Goal: Register for event/course

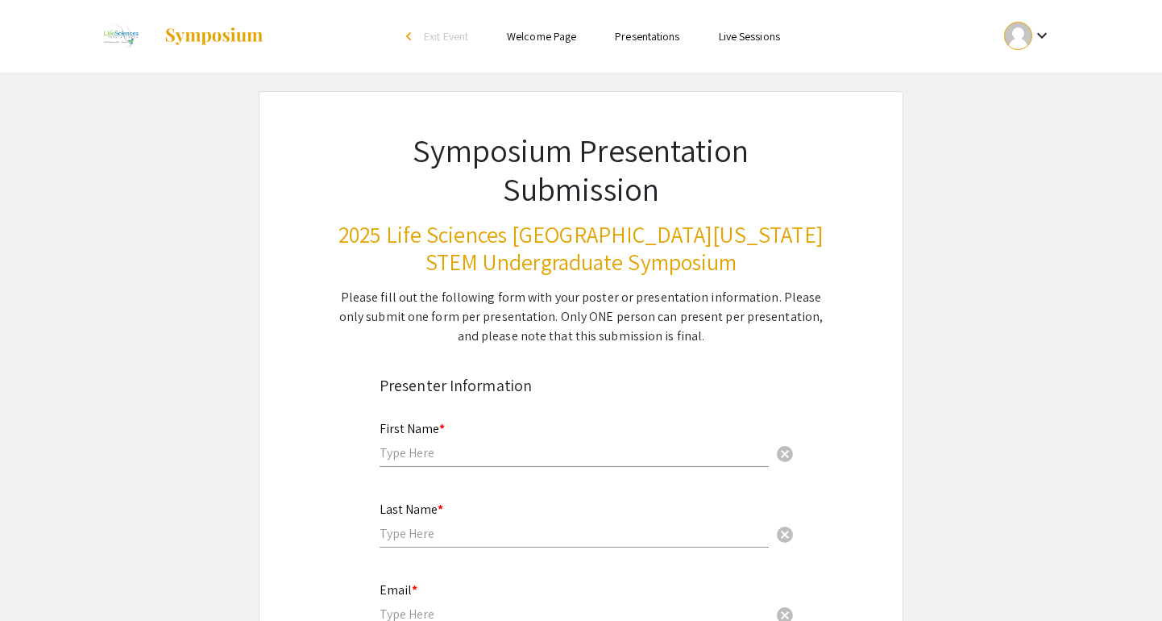
click at [546, 482] on div "First Name * cancel" at bounding box center [574, 443] width 389 height 77
click at [544, 451] on input "text" at bounding box center [574, 452] width 389 height 17
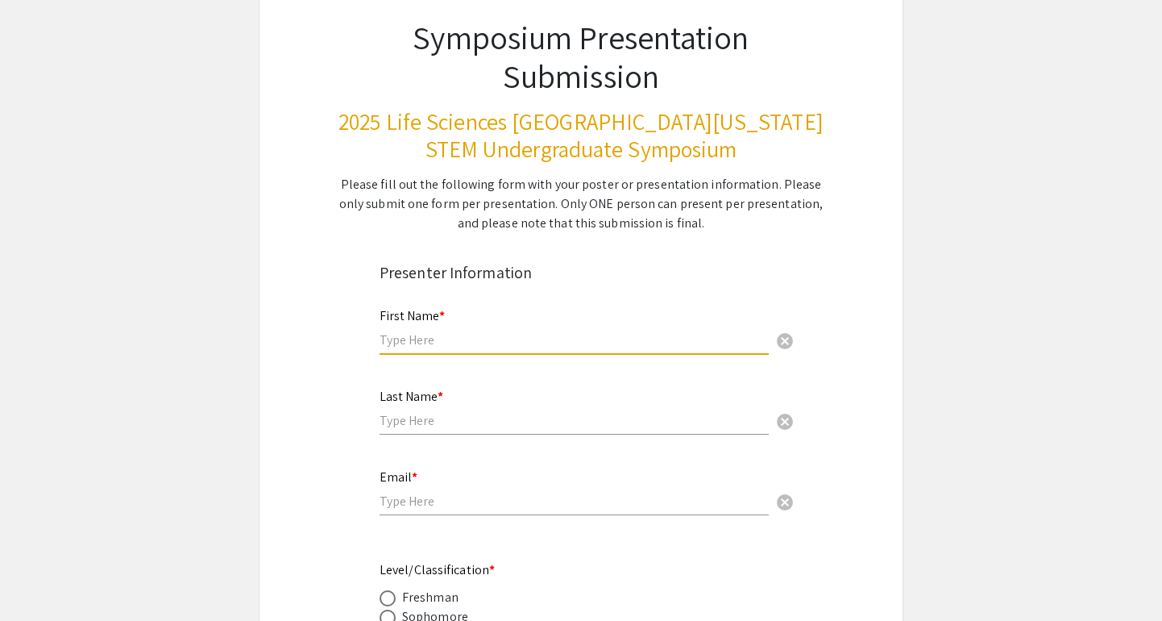
scroll to position [118, 0]
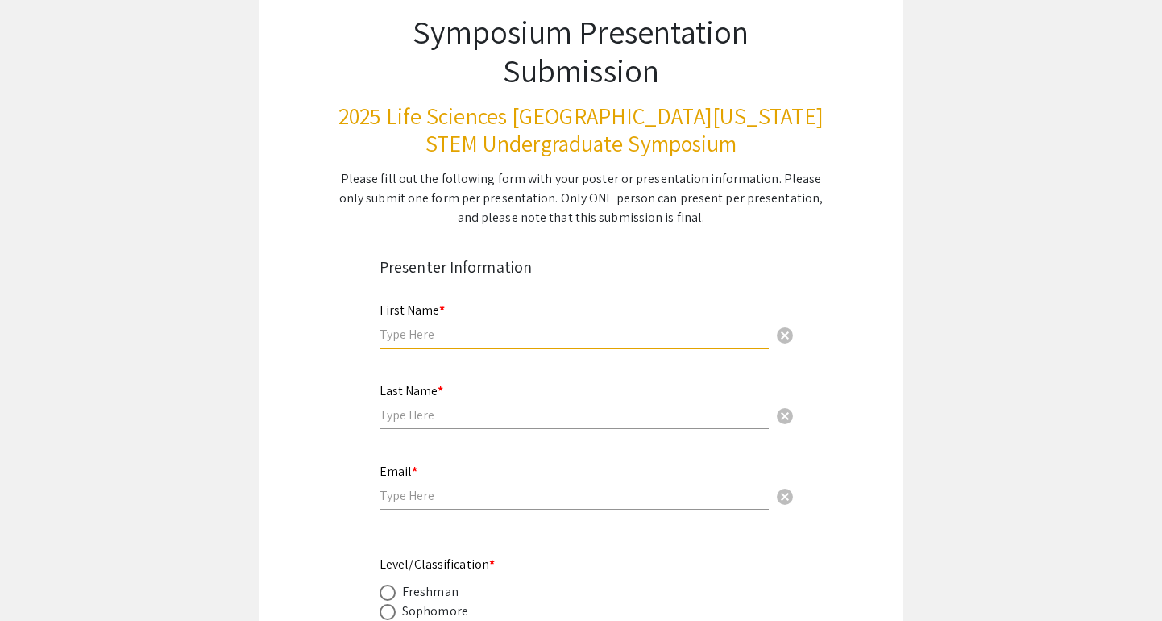
click at [550, 340] on input "text" at bounding box center [574, 334] width 389 height 17
type input "Brianna"
type input "Bourke"
type input "bb2022@mynsu.nova.edu"
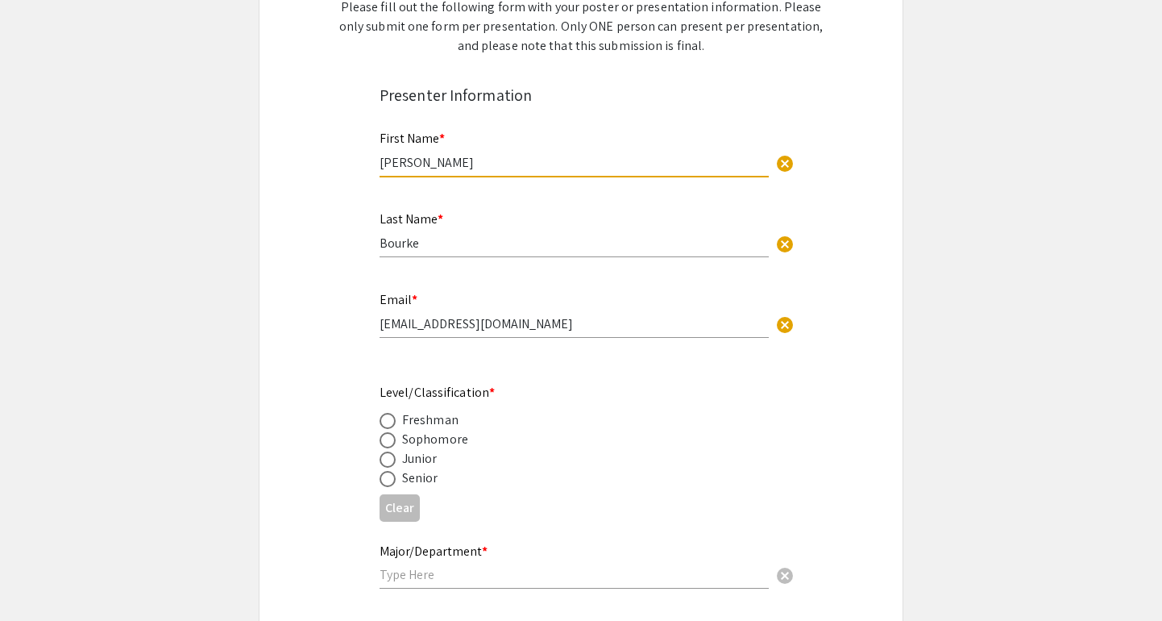
scroll to position [309, 0]
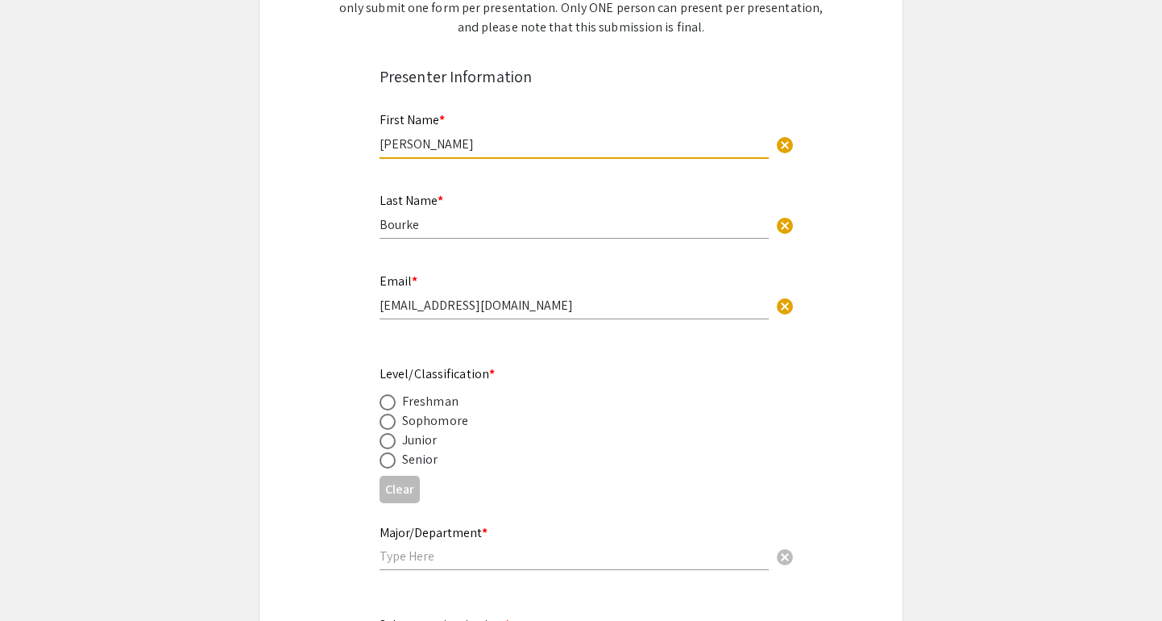
click at [384, 463] on span at bounding box center [388, 460] width 16 height 16
click at [384, 463] on input "radio" at bounding box center [388, 460] width 16 height 16
radio input "true"
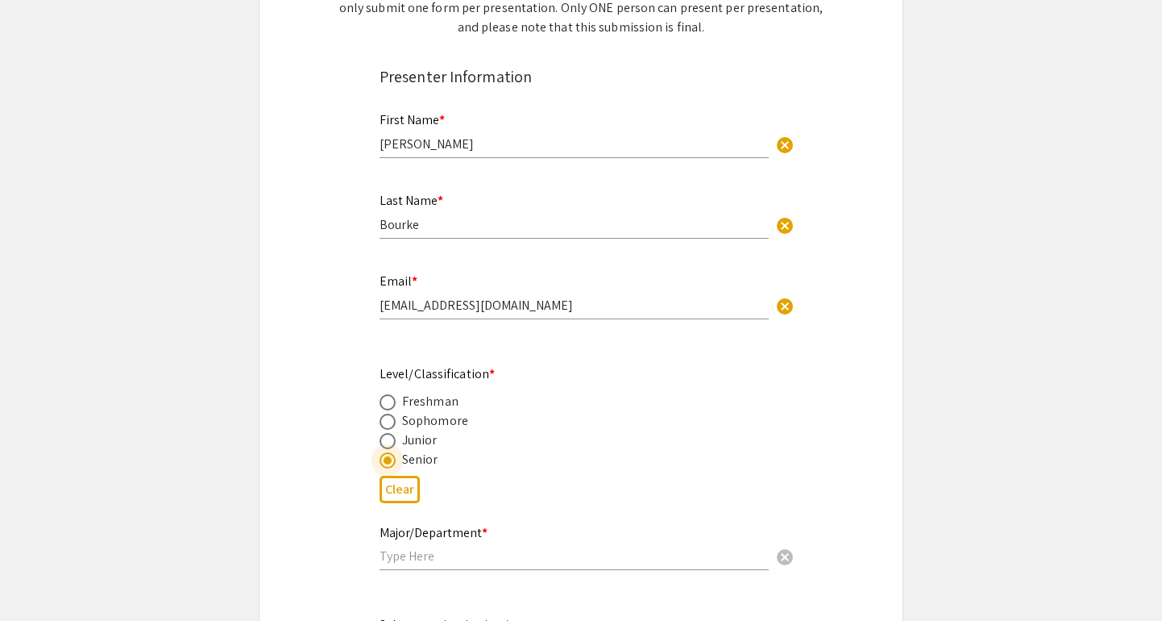
click at [439, 539] on mat-label "Major/Department *" at bounding box center [434, 532] width 108 height 17
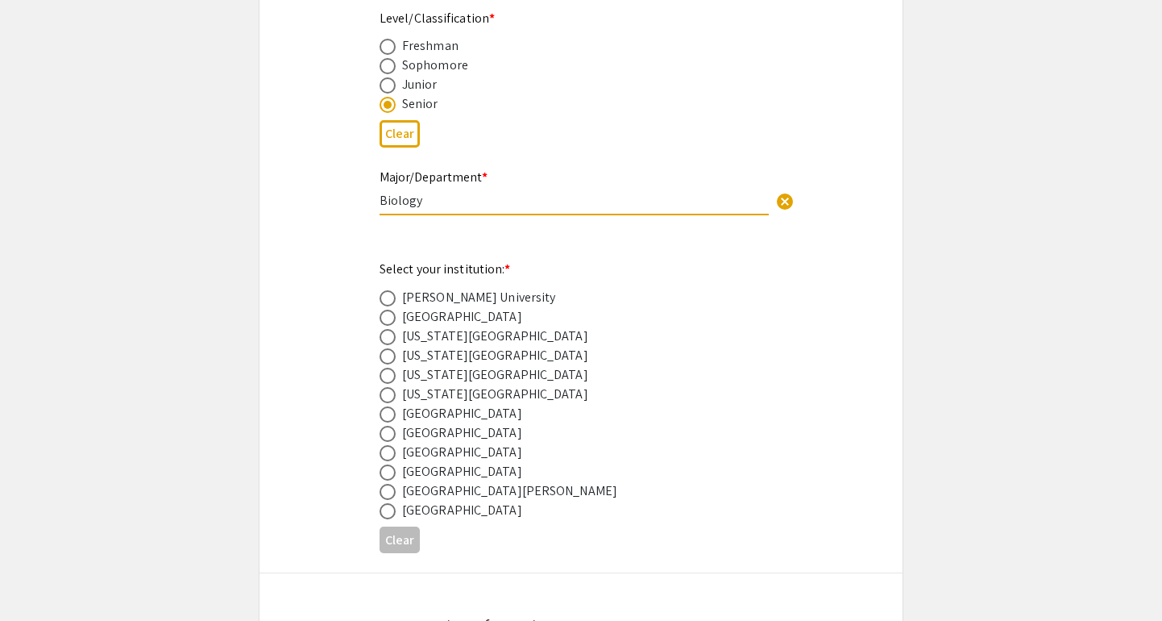
scroll to position [691, 0]
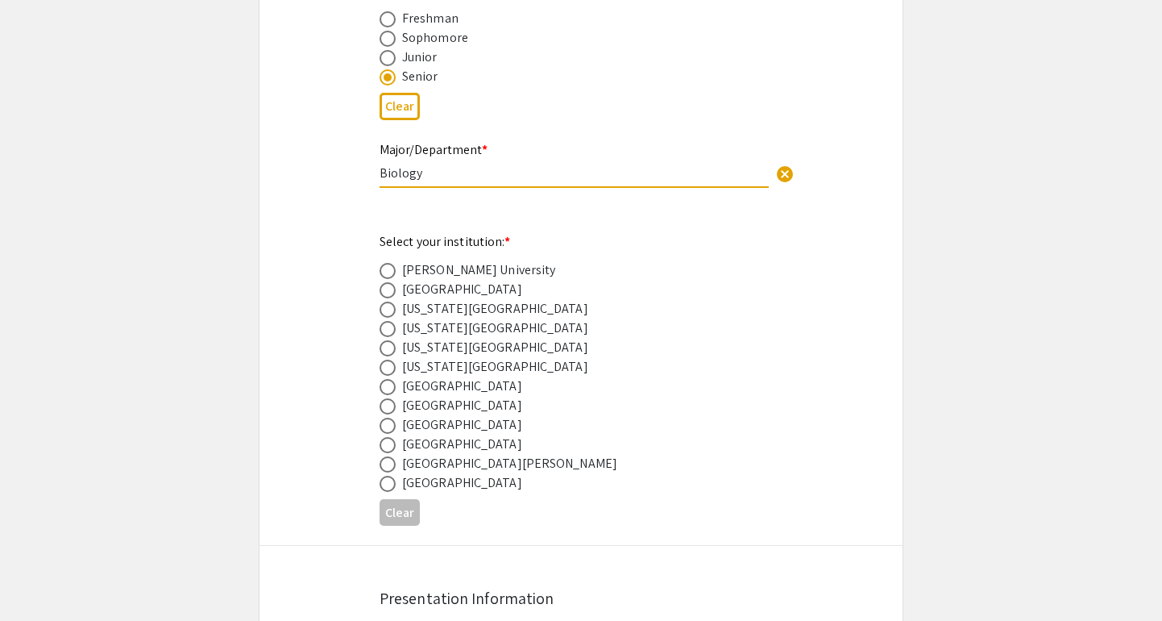
type input "Biology"
click at [386, 406] on span at bounding box center [388, 406] width 16 height 16
click at [386, 406] on input "radio" at bounding box center [388, 406] width 16 height 16
radio input "true"
click at [386, 430] on span at bounding box center [388, 425] width 16 height 16
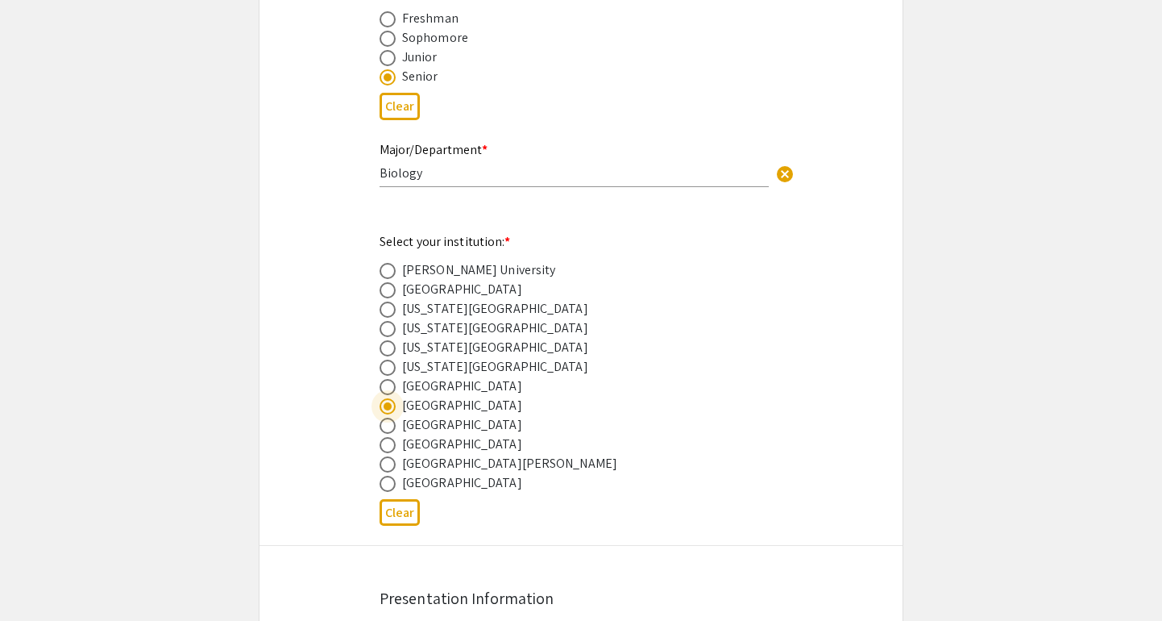
click at [386, 430] on input "radio" at bounding box center [388, 425] width 16 height 16
radio input "true"
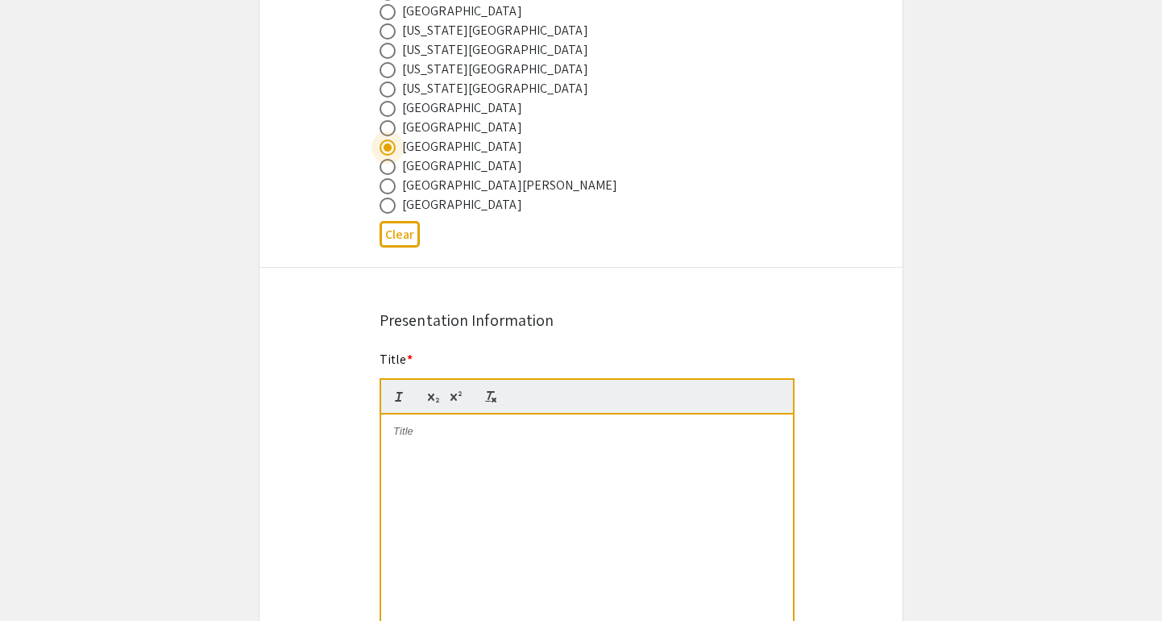
scroll to position [971, 0]
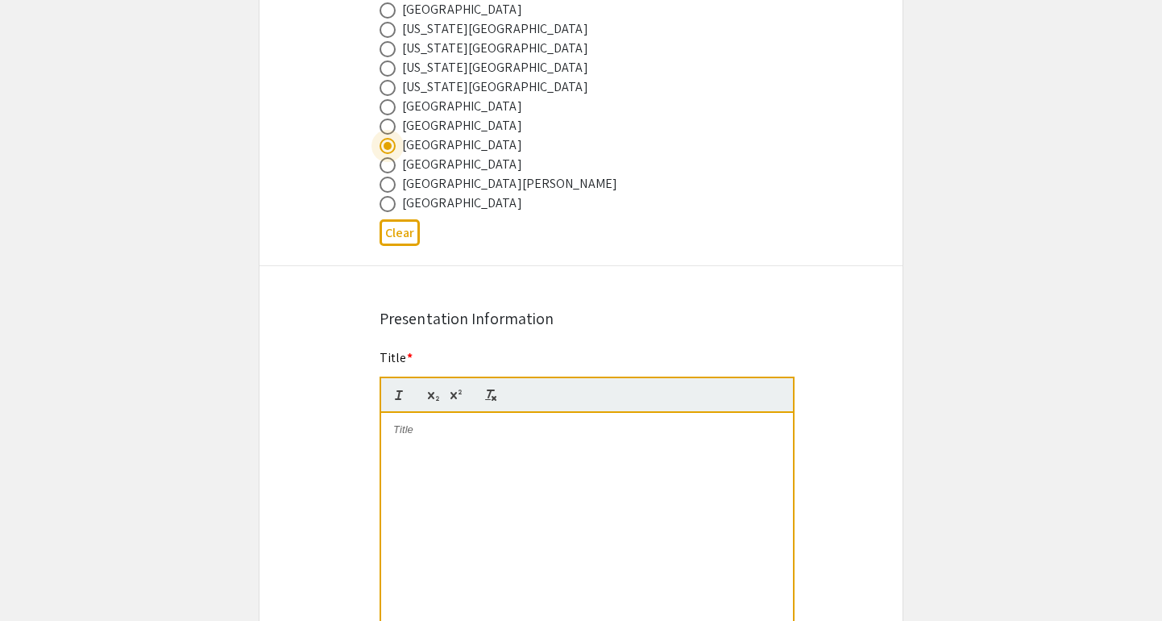
click at [463, 447] on div at bounding box center [587, 534] width 412 height 242
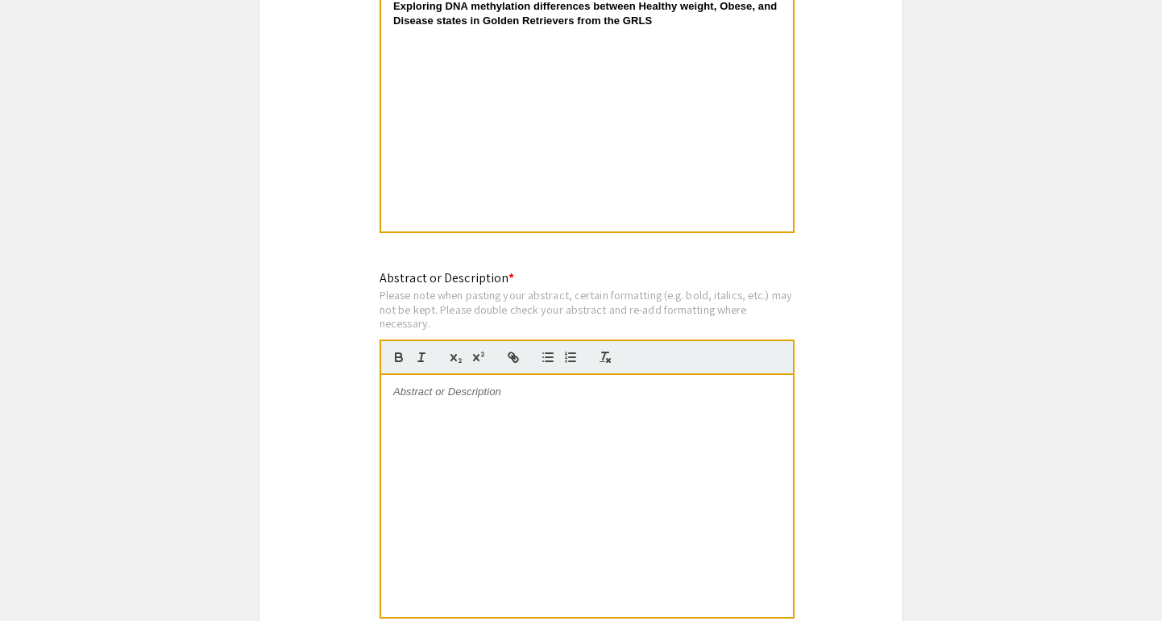
scroll to position [1716, 0]
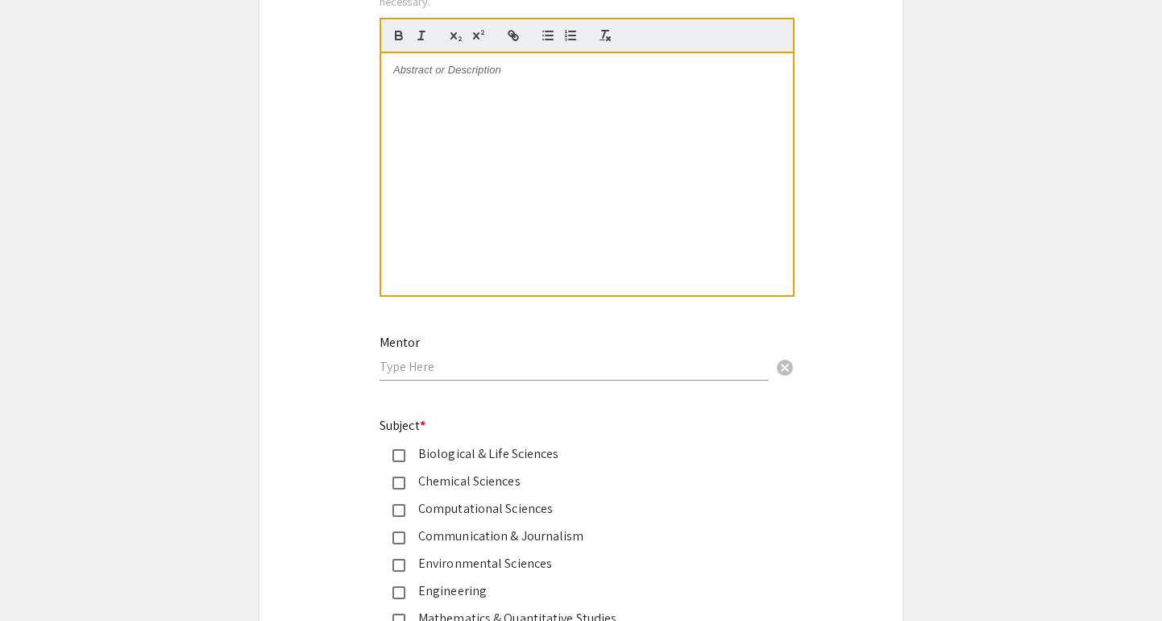
click at [546, 106] on div at bounding box center [587, 174] width 412 height 242
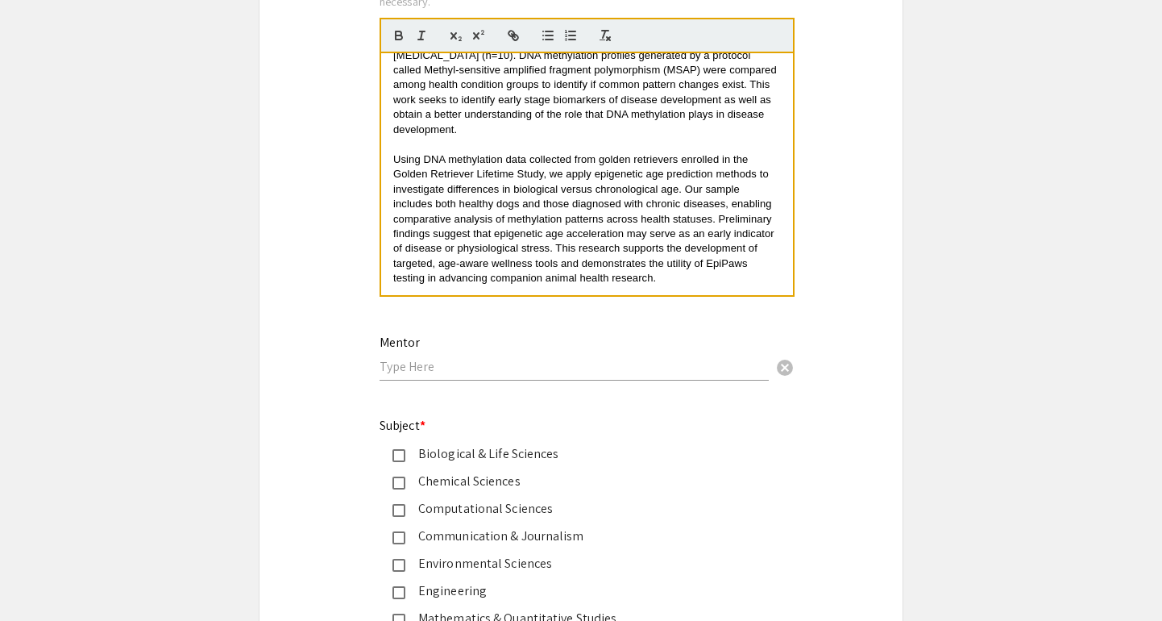
scroll to position [105, 0]
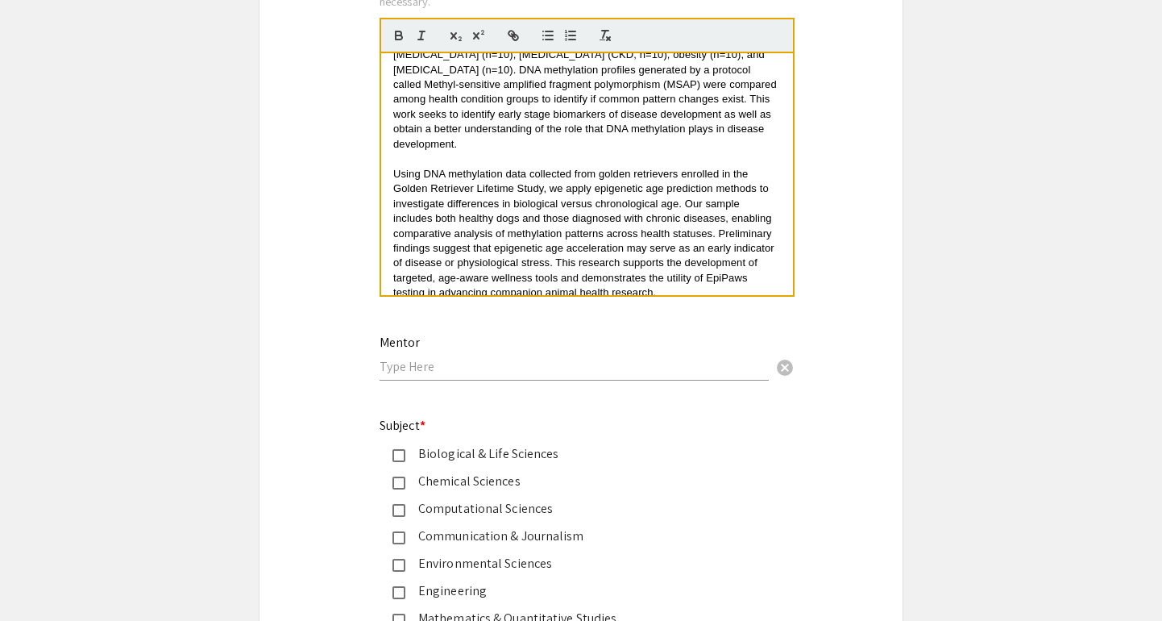
click at [512, 369] on input "text" at bounding box center [574, 366] width 389 height 17
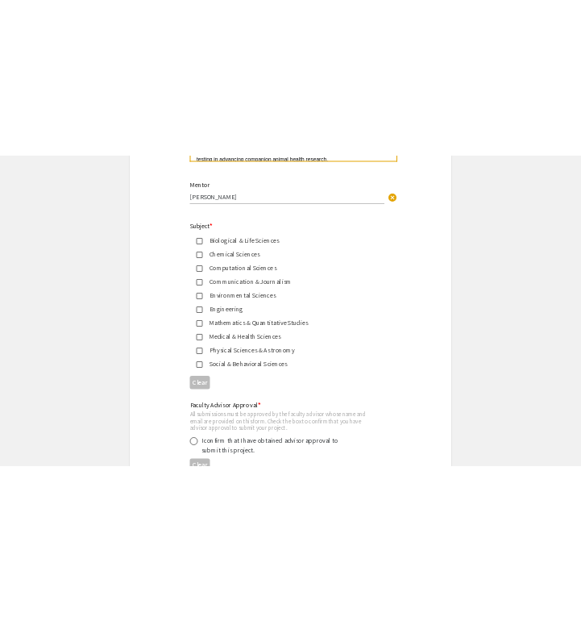
scroll to position [2014, 0]
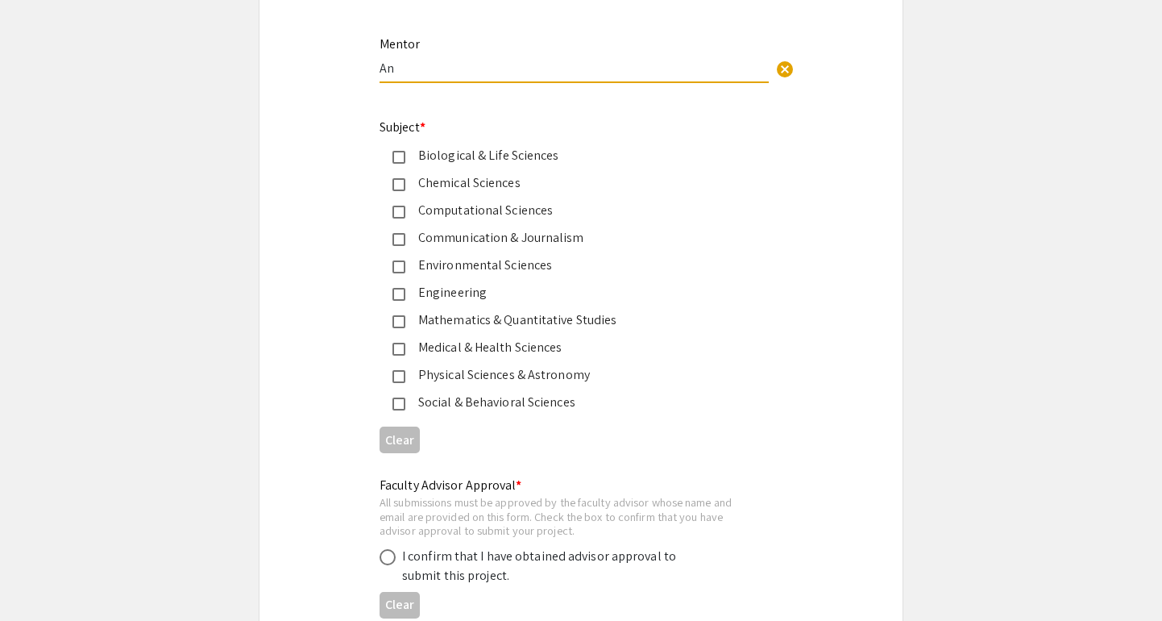
type input "A"
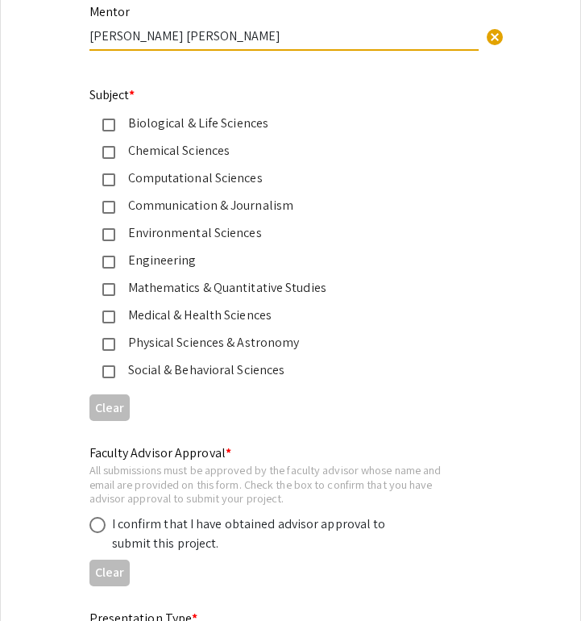
scroll to position [2048, 0]
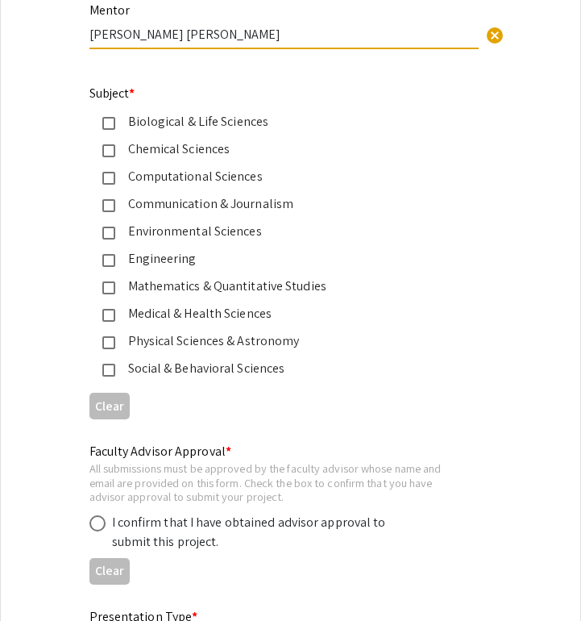
type input "Andria Hubner Beal"
click at [114, 129] on mat-pseudo-checkbox at bounding box center [108, 123] width 13 height 13
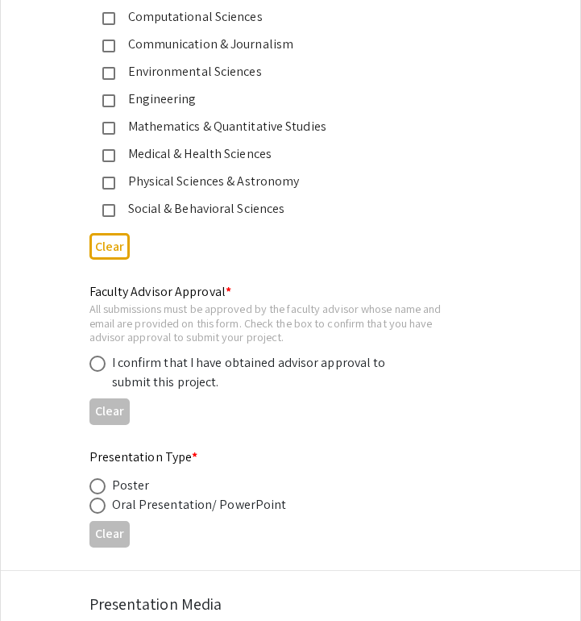
scroll to position [2219, 0]
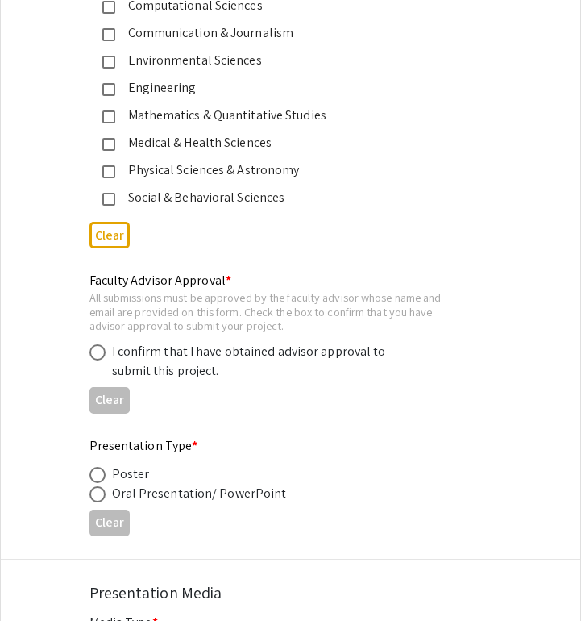
click at [96, 357] on span at bounding box center [97, 352] width 16 height 16
click at [96, 357] on input "radio" at bounding box center [97, 352] width 16 height 16
radio input "true"
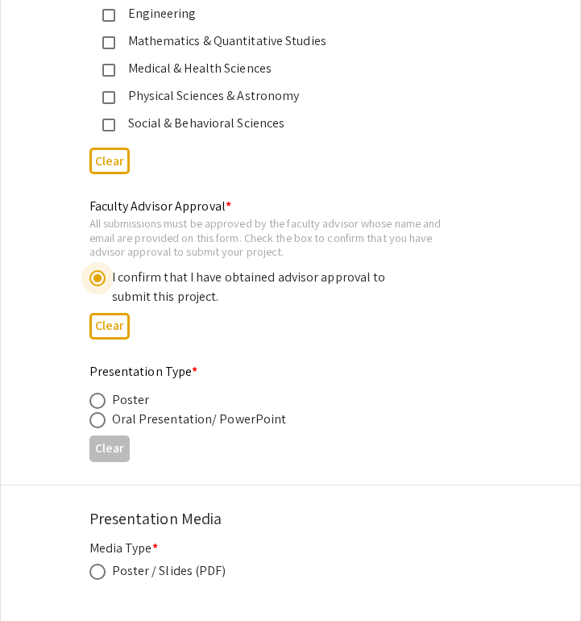
scroll to position [2297, 0]
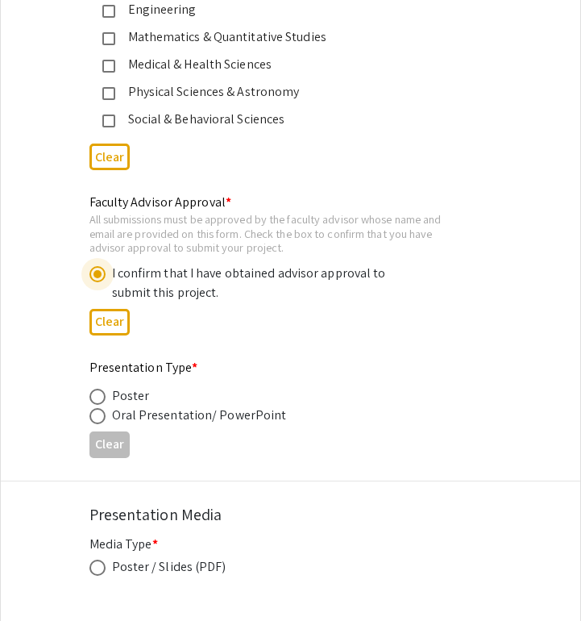
click at [121, 402] on div "Poster" at bounding box center [131, 395] width 38 height 19
click at [103, 399] on span at bounding box center [97, 396] width 16 height 16
click at [103, 399] on input "radio" at bounding box center [97, 396] width 16 height 16
radio input "true"
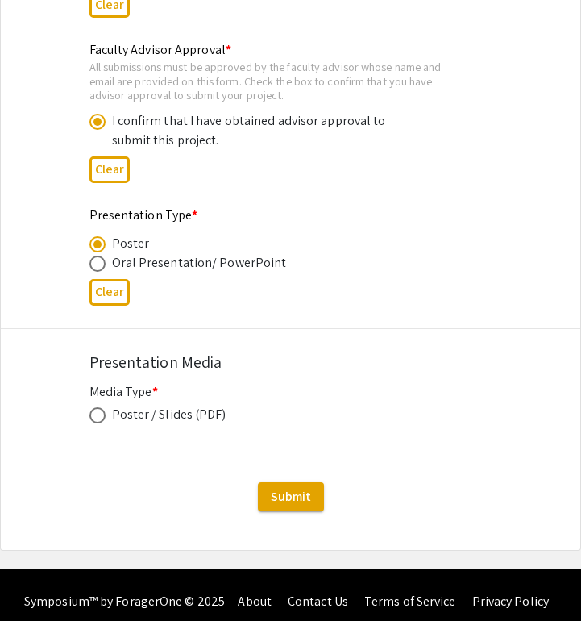
scroll to position [2452, 0]
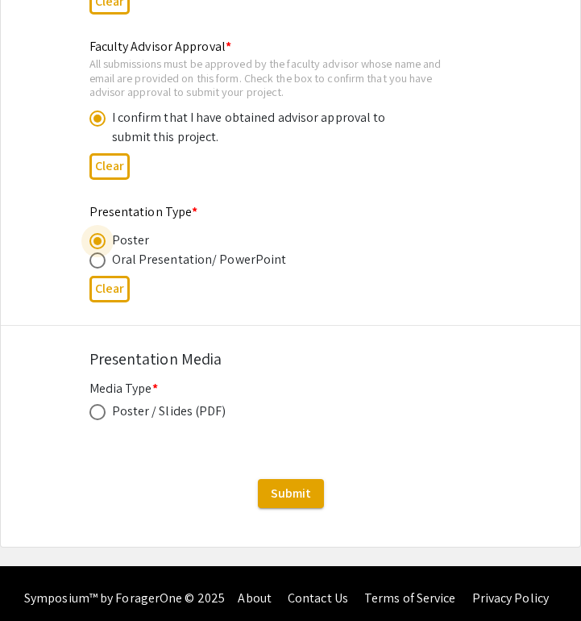
click at [99, 408] on mat-radio-button at bounding box center [100, 410] width 23 height 19
click at [97, 418] on span at bounding box center [97, 412] width 16 height 16
click at [97, 418] on input "radio" at bounding box center [97, 412] width 16 height 16
radio input "true"
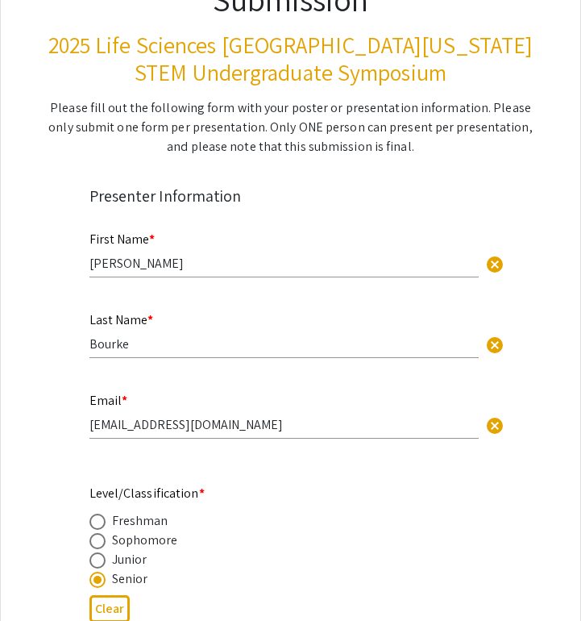
scroll to position [186, 0]
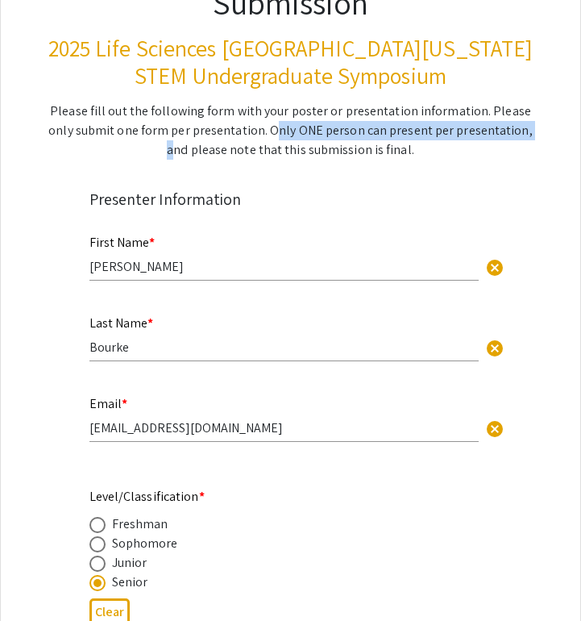
drag, startPoint x: 247, startPoint y: 134, endPoint x: 501, endPoint y: 135, distance: 254.7
click at [501, 135] on div "Please fill out the following form with your poster or presentation information…" at bounding box center [291, 131] width 487 height 58
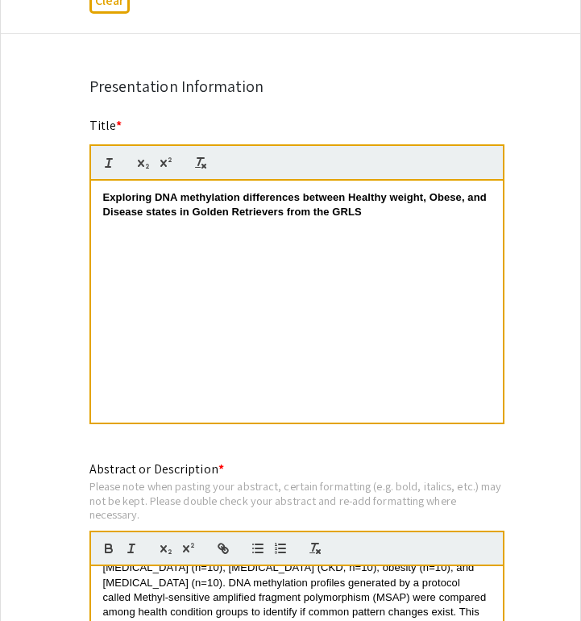
scroll to position [1204, 0]
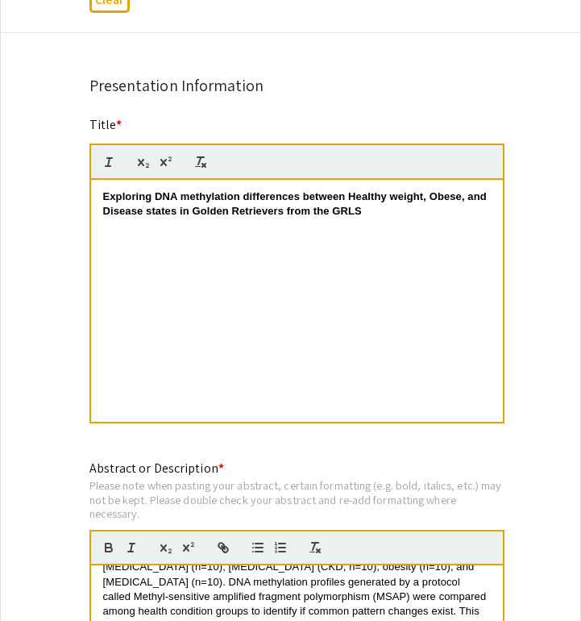
click at [392, 200] on strong "Exploring DNA methylation differences between Healthy weight, Obese, and Diseas…" at bounding box center [296, 203] width 387 height 27
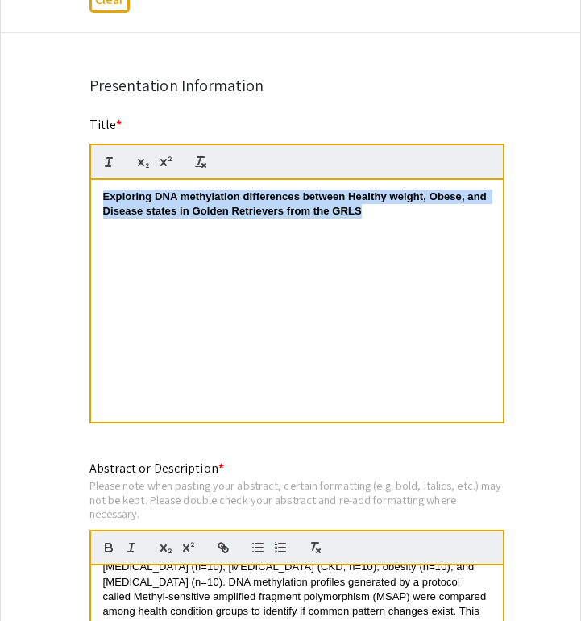
drag, startPoint x: 377, startPoint y: 220, endPoint x: 45, endPoint y: 197, distance: 332.9
click at [44, 197] on div "Symposium Presentation Submission 2025 Life Sciences South Florida STEM Undergr…" at bounding box center [290, 422] width 581 height 3071
copy strong "Exploring DNA methylation differences between Healthy weight, Obese, and Diseas…"
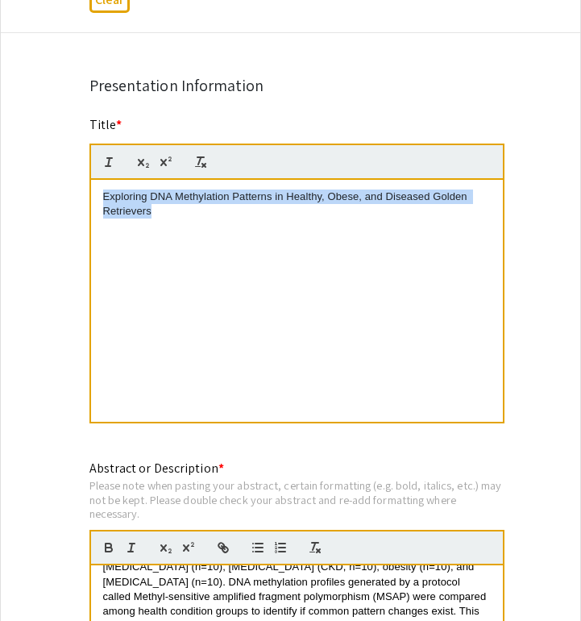
drag, startPoint x: 184, startPoint y: 217, endPoint x: 48, endPoint y: 196, distance: 137.0
click at [48, 196] on div "Symposium Presentation Submission 2025 Life Sciences South Florida STEM Undergr…" at bounding box center [290, 422] width 581 height 3071
click at [215, 243] on div "Exploring DNA Methylation Patterns in Healthy, Obese, and Diseased Golden Retri…" at bounding box center [297, 301] width 412 height 242
drag, startPoint x: 162, startPoint y: 214, endPoint x: 81, endPoint y: 172, distance: 90.5
click at [81, 172] on div "Title * Exploring DNA Methylation Patterns in Healthy, Obese, and Diseased Gold…" at bounding box center [290, 280] width 427 height 330
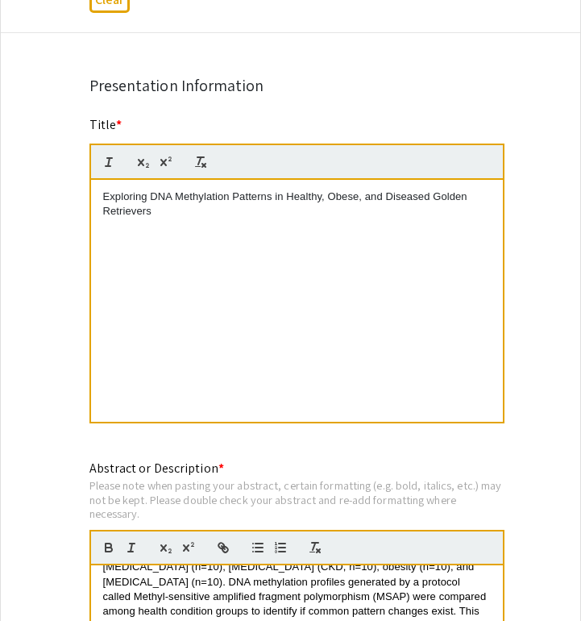
click at [368, 280] on div "Exploring DNA Methylation Patterns in Healthy, Obese, and Diseased Golden Retri…" at bounding box center [297, 301] width 412 height 242
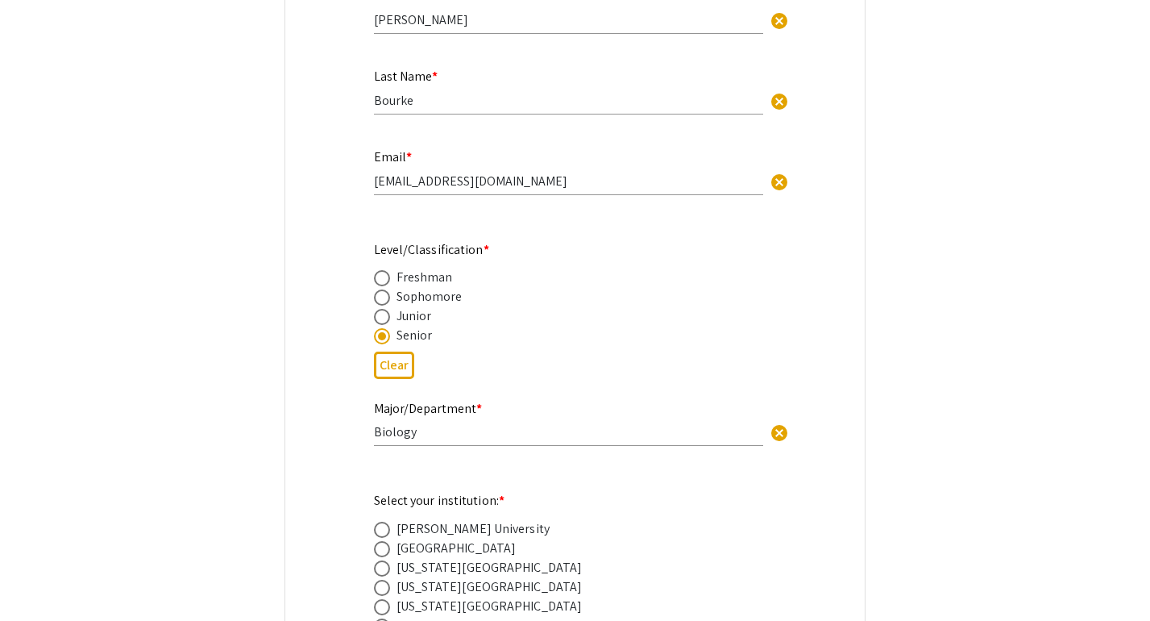
scroll to position [0, 0]
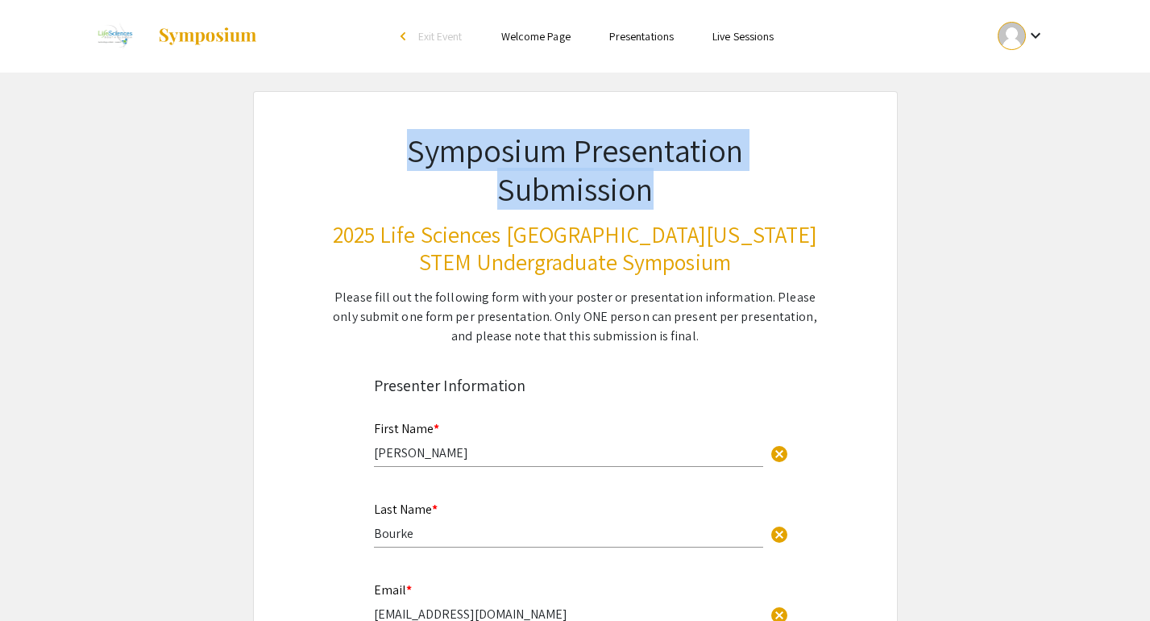
drag, startPoint x: 413, startPoint y: 159, endPoint x: 703, endPoint y: 207, distance: 294.1
click at [704, 207] on h1 "Symposium Presentation Submission" at bounding box center [575, 169] width 487 height 77
copy h1 "Symposium Presentation Submission"
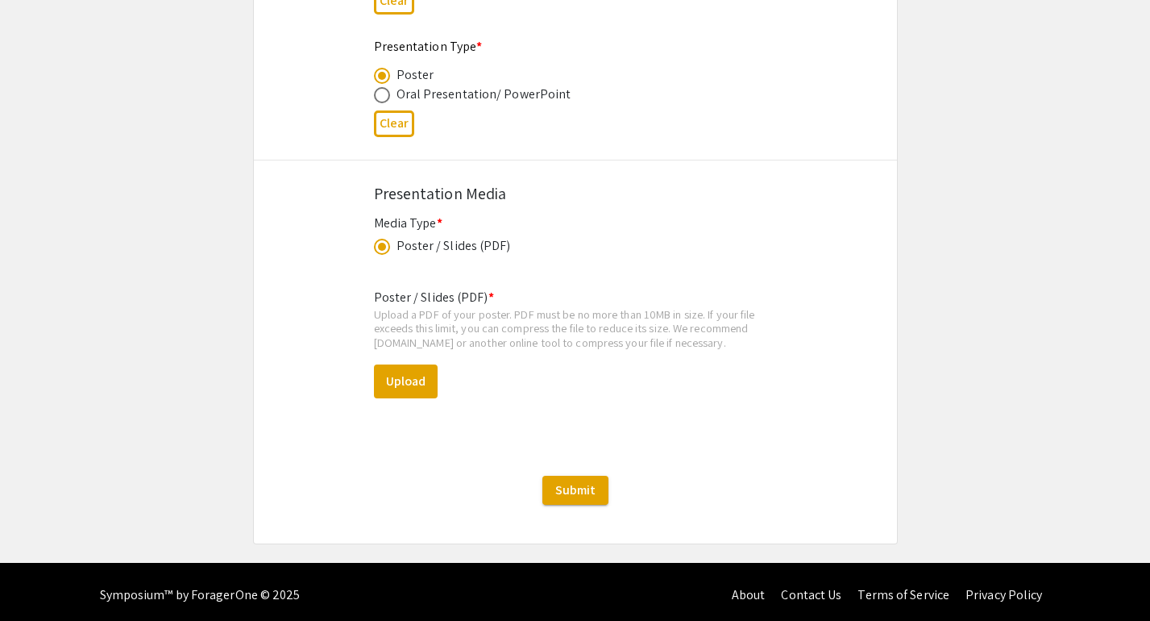
scroll to position [2629, 0]
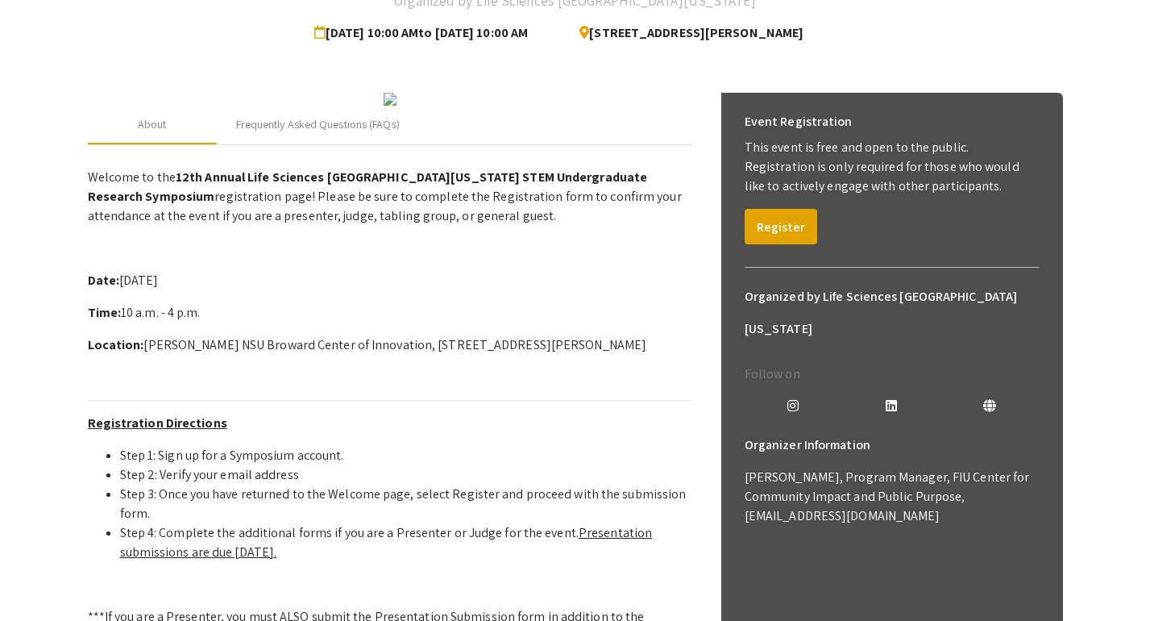
scroll to position [105, 0]
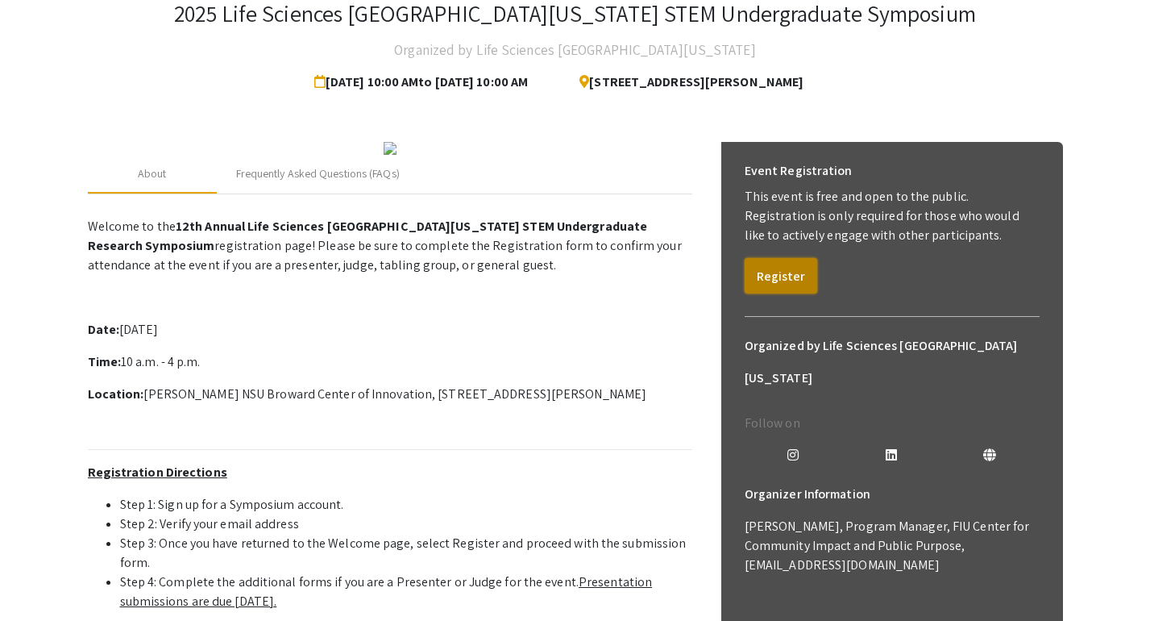
click at [580, 272] on button "Register" at bounding box center [781, 275] width 73 height 35
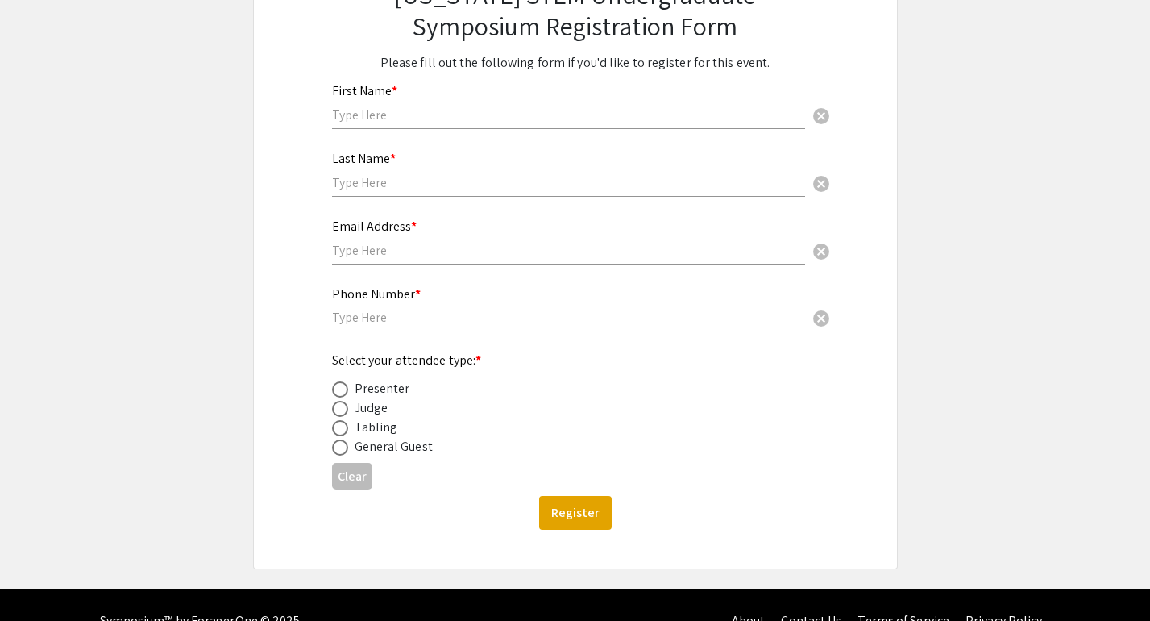
scroll to position [216, 0]
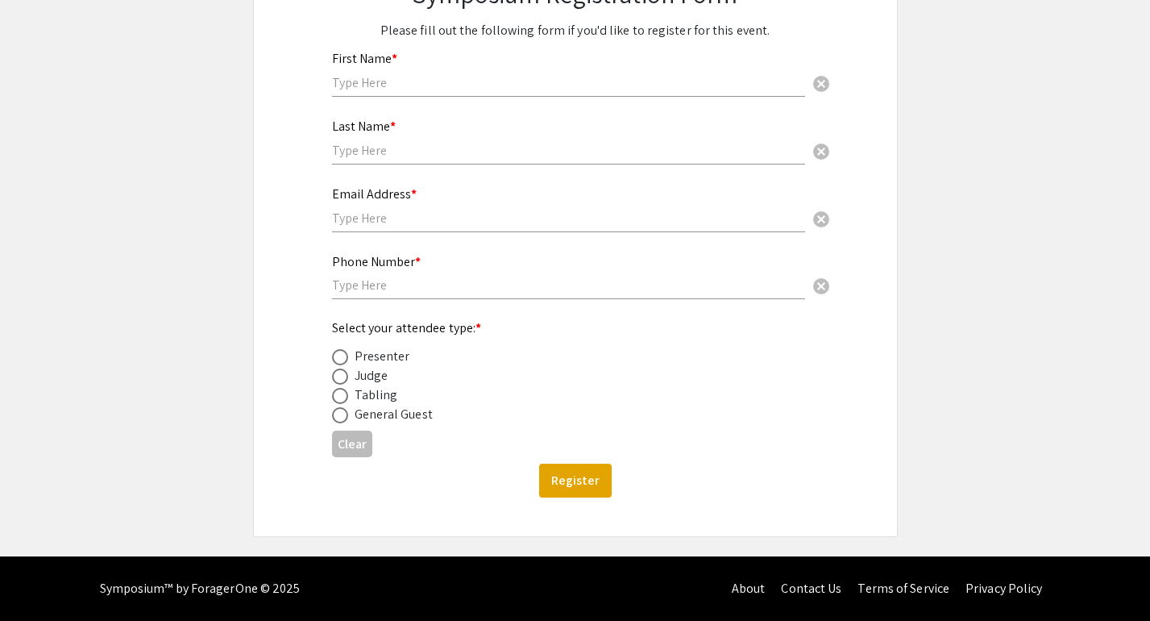
click at [342, 356] on span at bounding box center [340, 357] width 16 height 16
click at [342, 356] on input "radio" at bounding box center [340, 357] width 16 height 16
radio input "true"
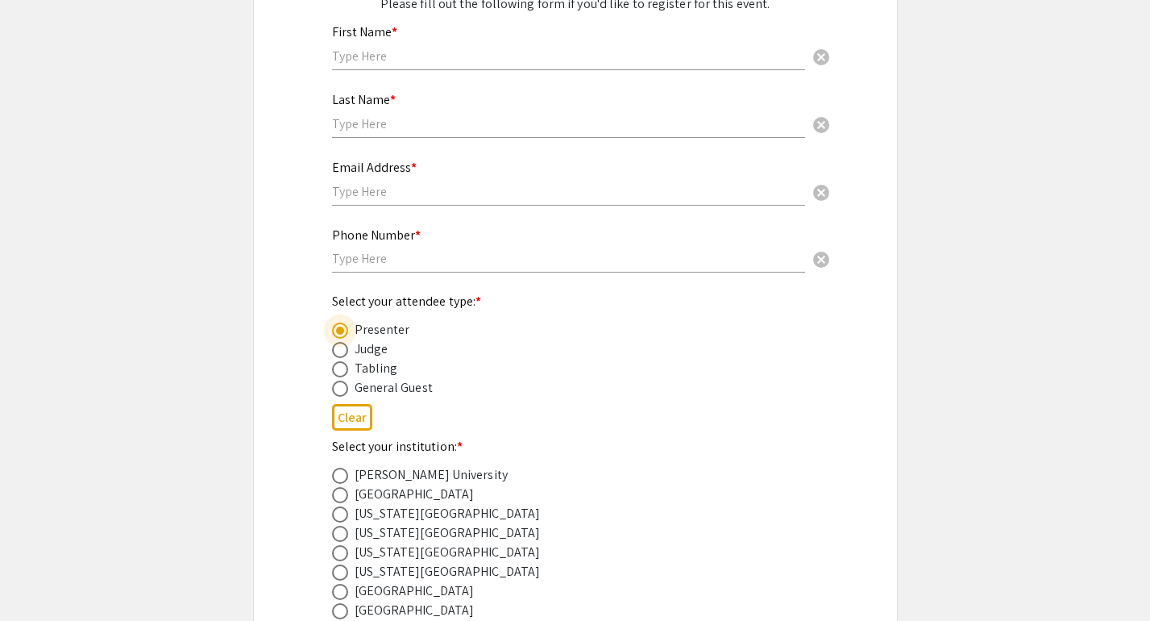
scroll to position [392, 0]
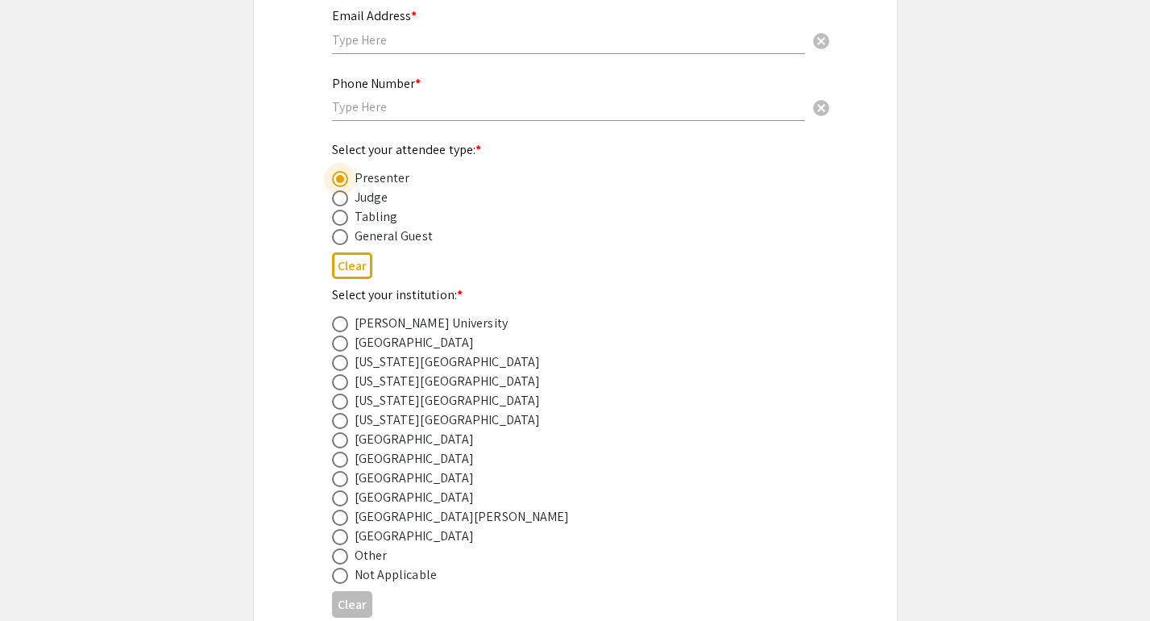
click at [337, 481] on span at bounding box center [340, 479] width 16 height 16
click at [337, 481] on input "radio" at bounding box center [340, 479] width 16 height 16
radio input "true"
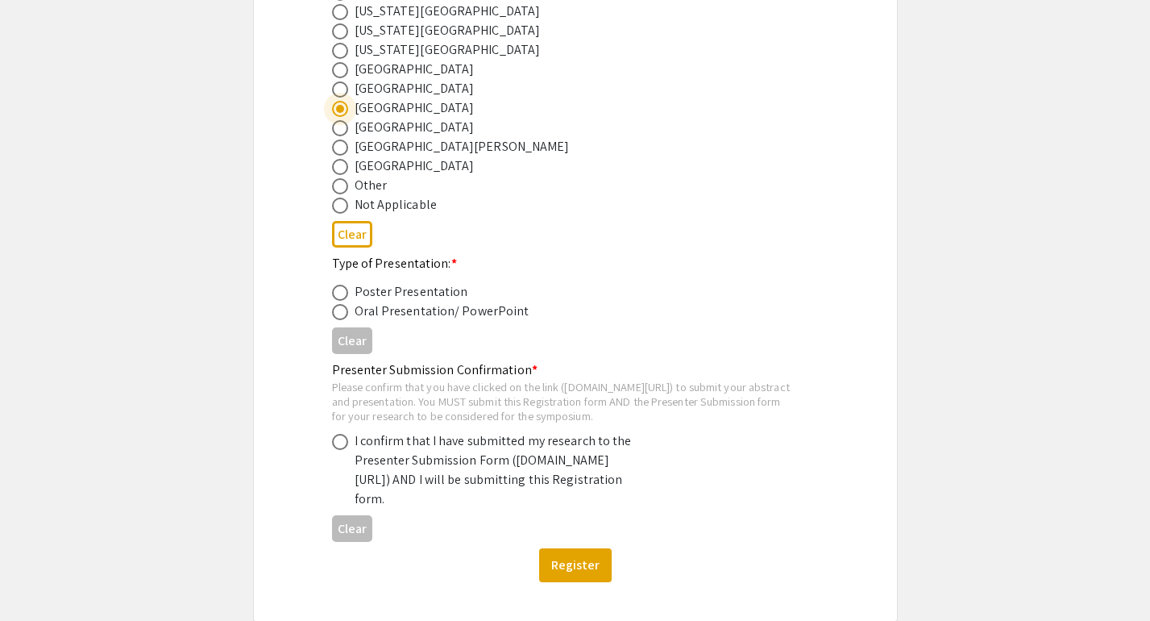
scroll to position [768, 0]
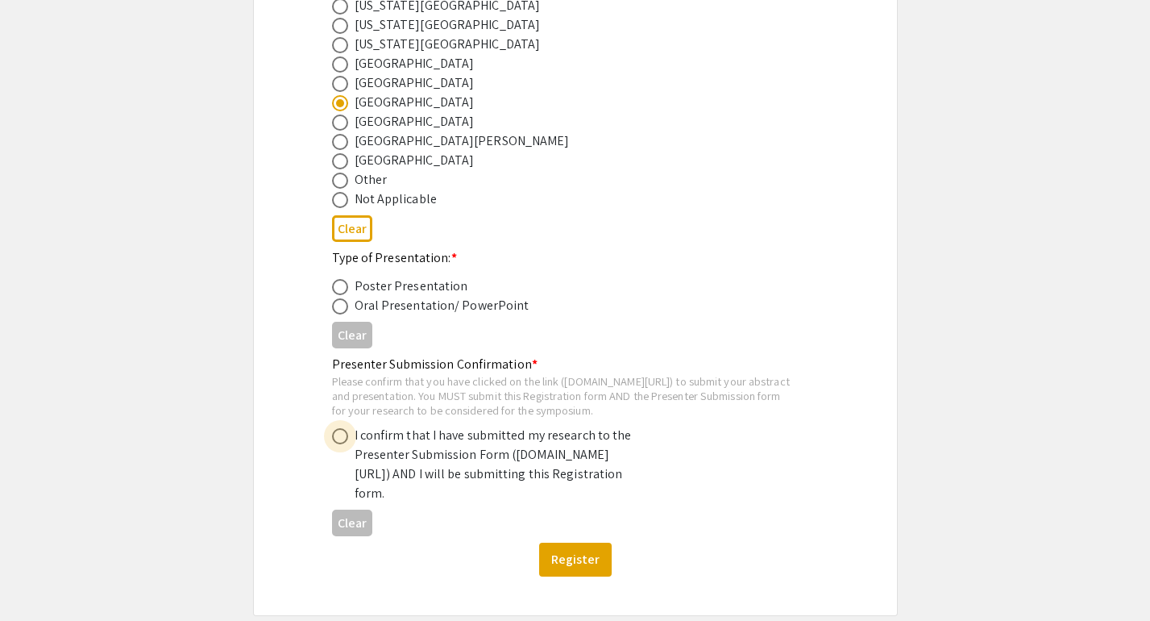
click at [335, 444] on span at bounding box center [340, 436] width 16 height 16
click at [335, 444] on input "radio" at bounding box center [340, 436] width 16 height 16
radio input "true"
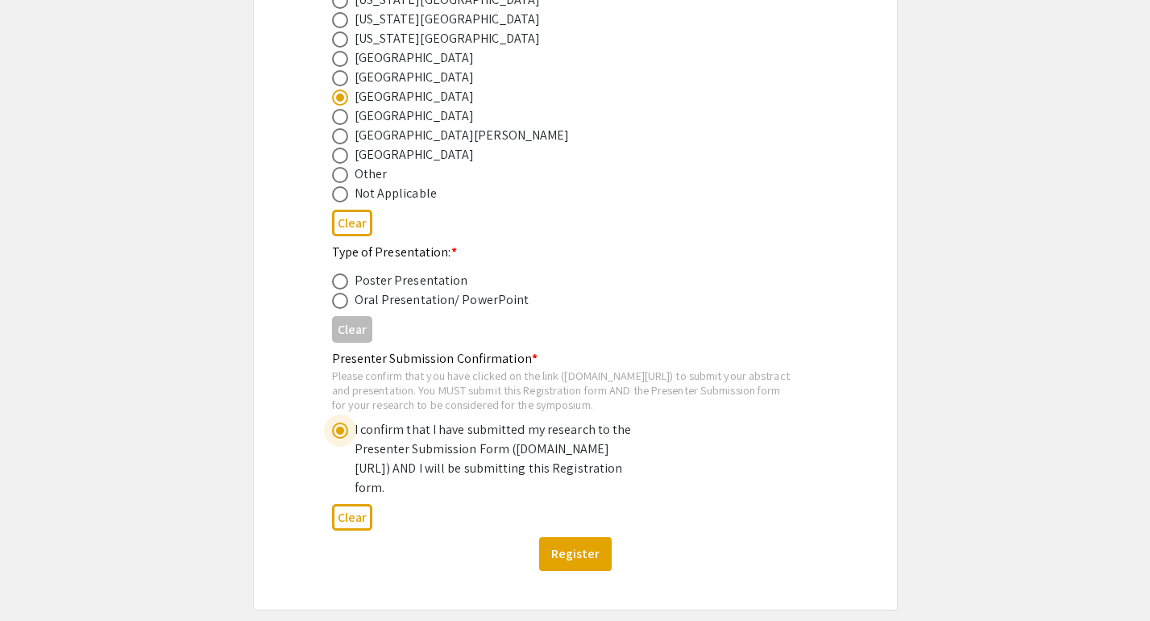
scroll to position [775, 0]
click at [340, 284] on span at bounding box center [340, 280] width 16 height 16
click at [340, 284] on input "radio" at bounding box center [340, 280] width 16 height 16
radio input "true"
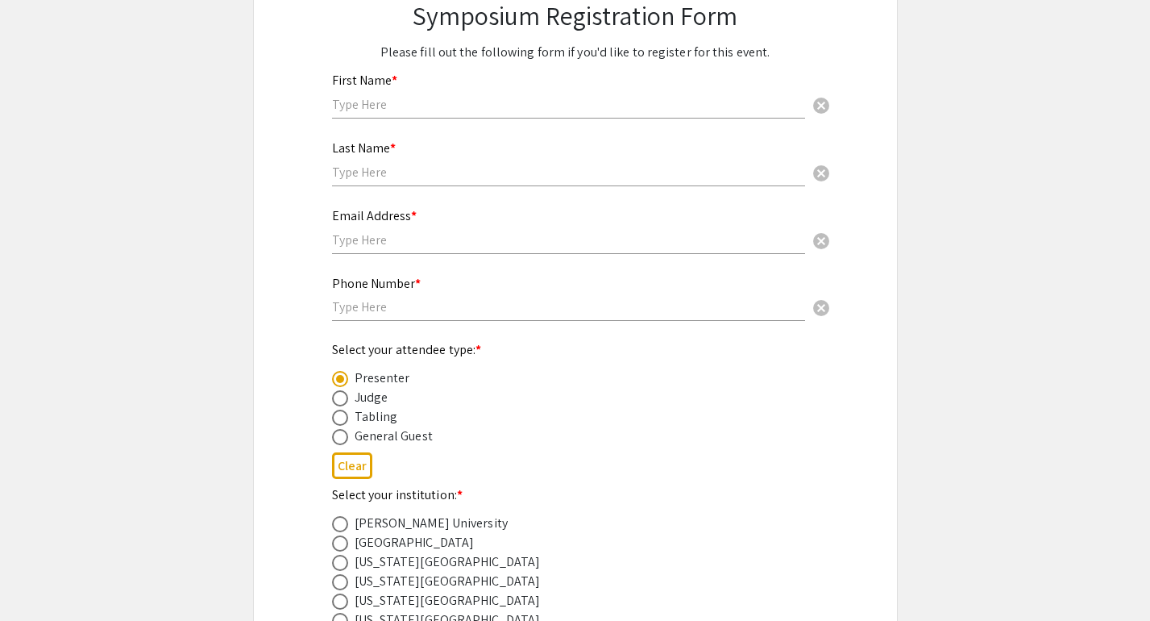
scroll to position [43, 0]
